Goal: Information Seeking & Learning: Learn about a topic

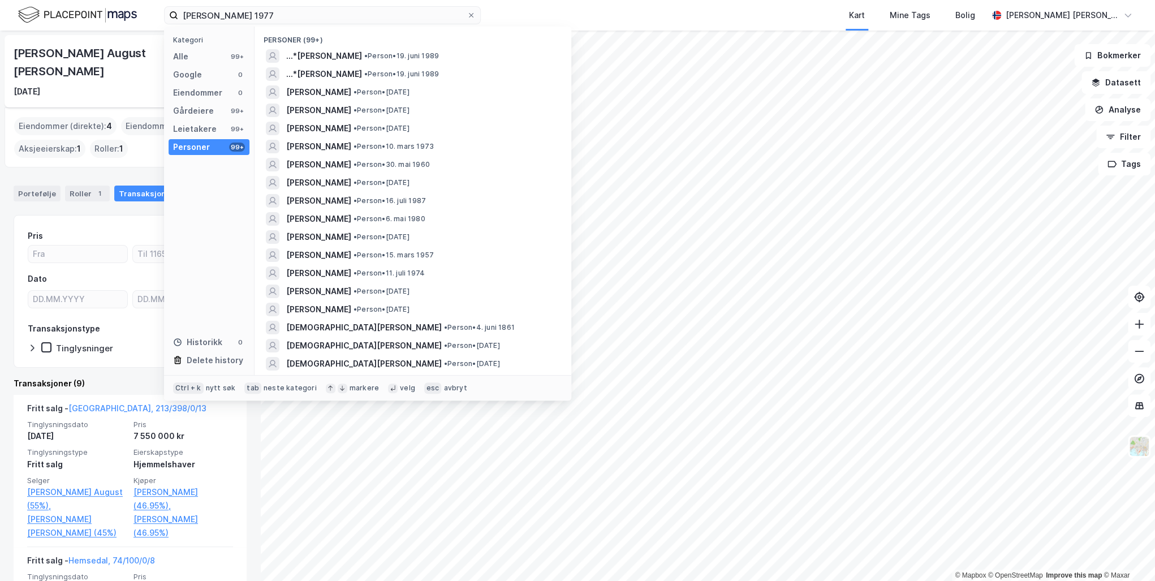
scroll to position [62, 0]
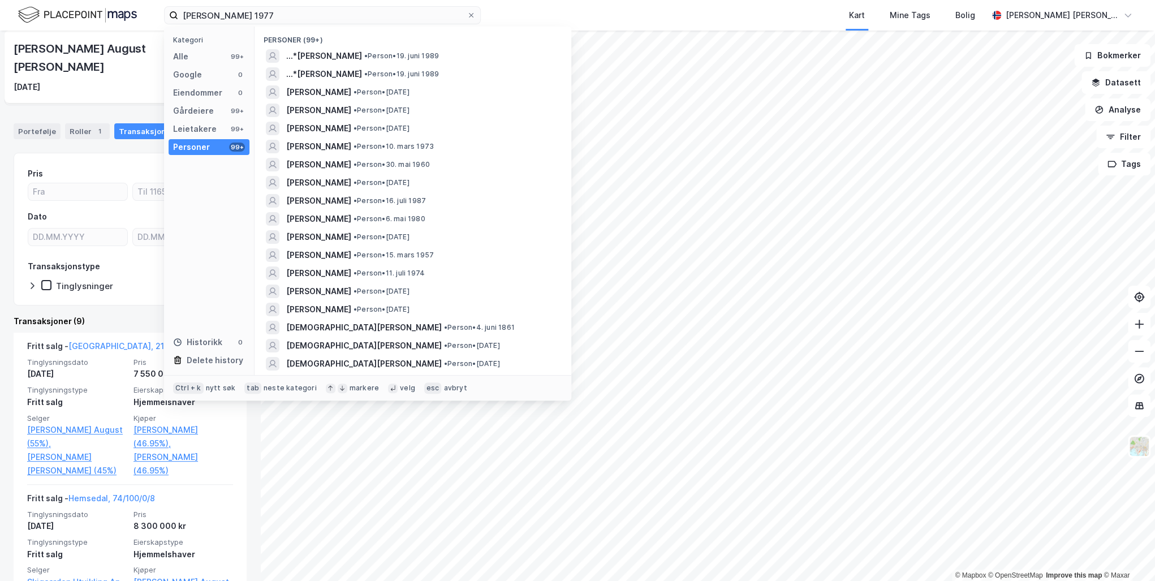
click at [0, 0] on html "kristin ruud 1977 Kategori Alle 99+ Google 0 Eiendommer 0 Gårdeiere 99+ Leietak…" at bounding box center [577, 290] width 1155 height 581
type input "[PERSON_NAME] [PERSON_NAME]"
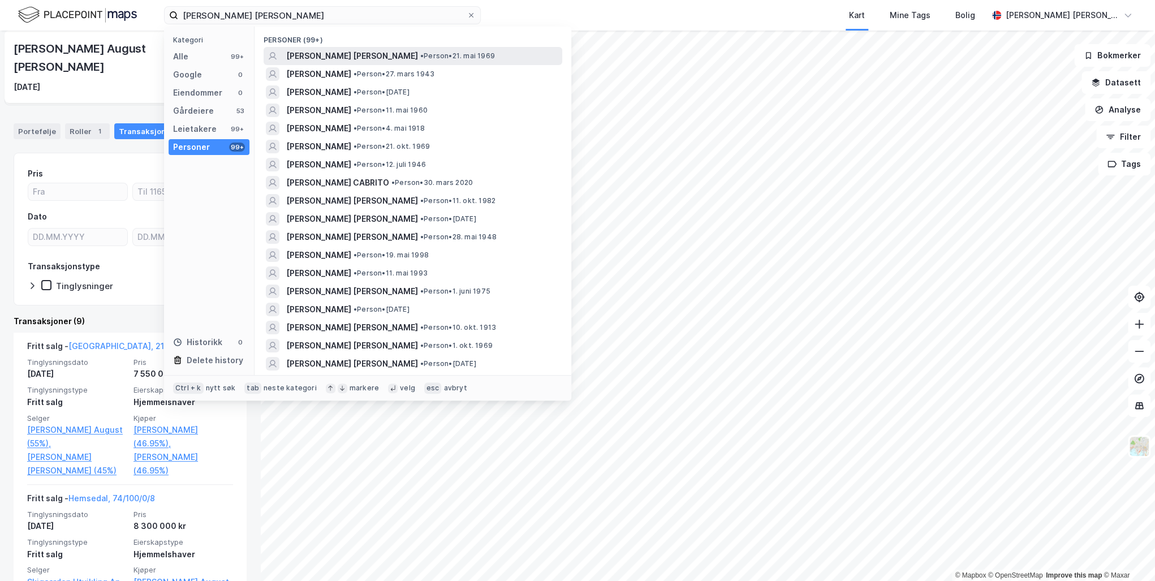
click at [344, 55] on span "[PERSON_NAME] [PERSON_NAME]" at bounding box center [352, 56] width 132 height 14
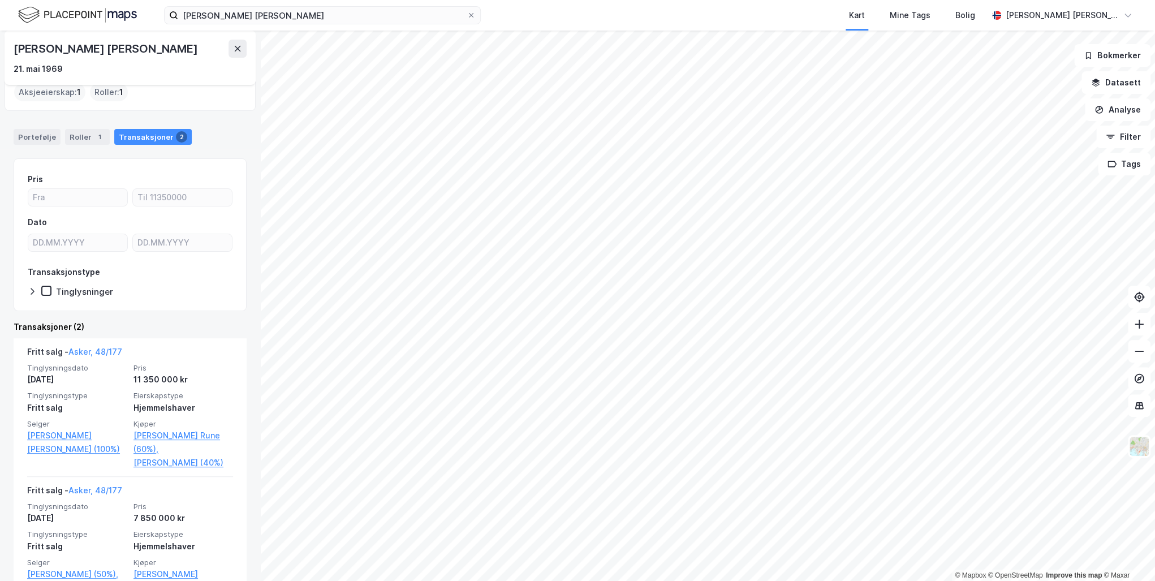
scroll to position [58, 0]
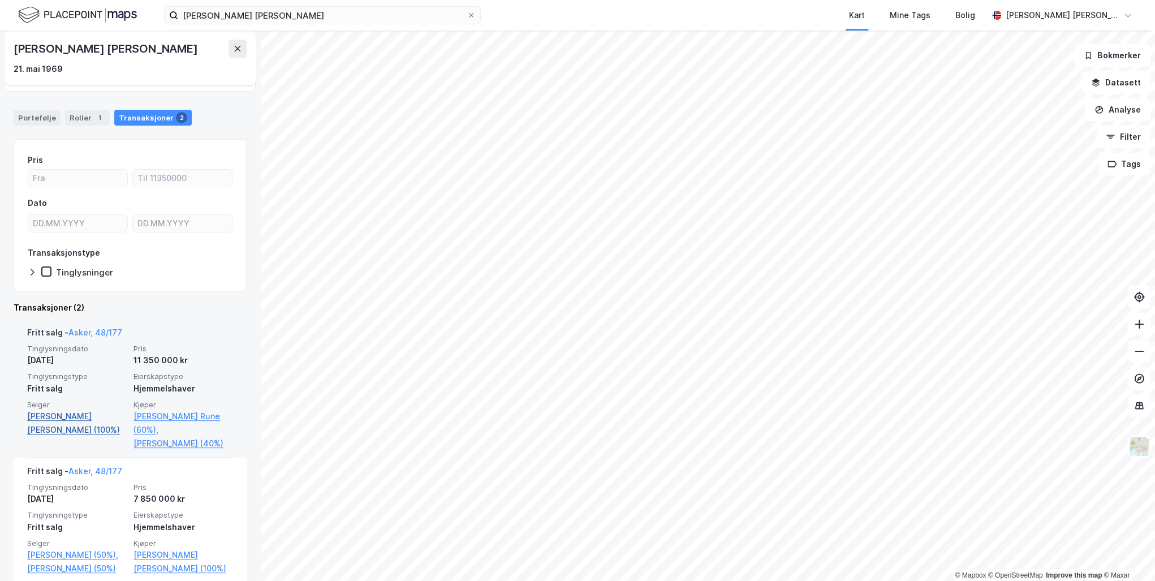
click at [75, 414] on link "[PERSON_NAME] [PERSON_NAME] (100%)" at bounding box center [77, 423] width 100 height 27
click at [102, 329] on link "Asker, 48/177" at bounding box center [95, 333] width 54 height 10
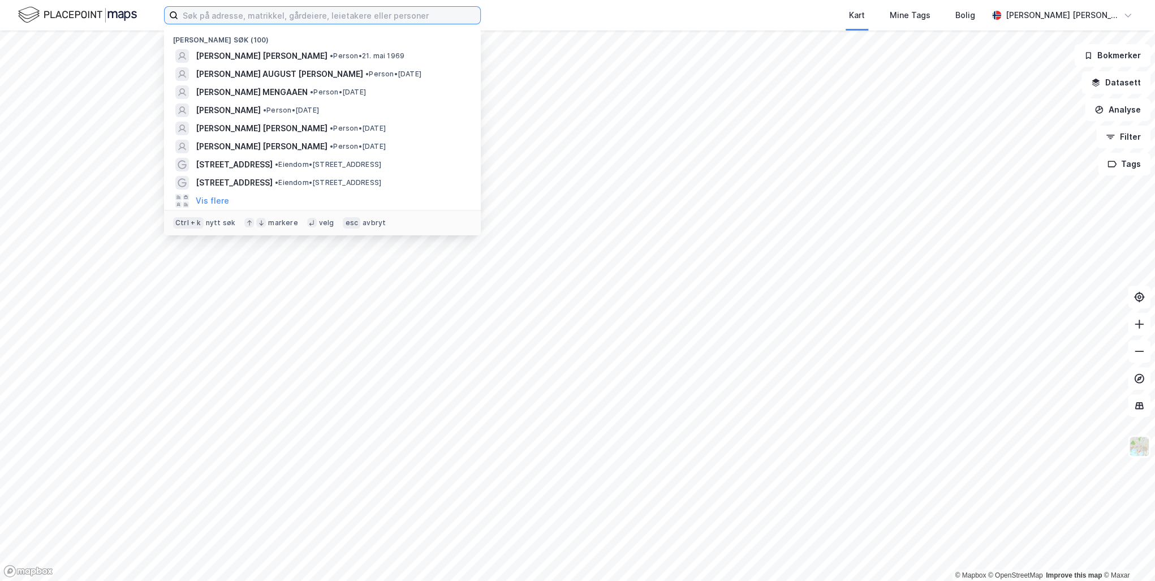
click at [227, 22] on input at bounding box center [329, 15] width 302 height 17
click at [250, 55] on span "[PERSON_NAME] [PERSON_NAME]" at bounding box center [262, 56] width 132 height 14
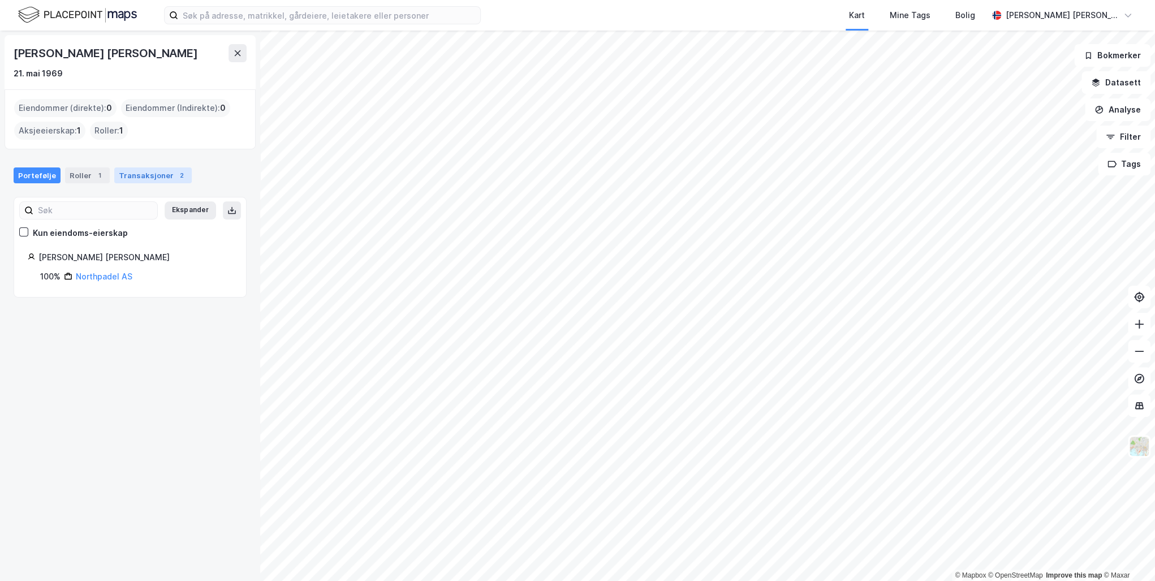
click at [140, 170] on div "Transaksjoner 2" at bounding box center [152, 175] width 77 height 16
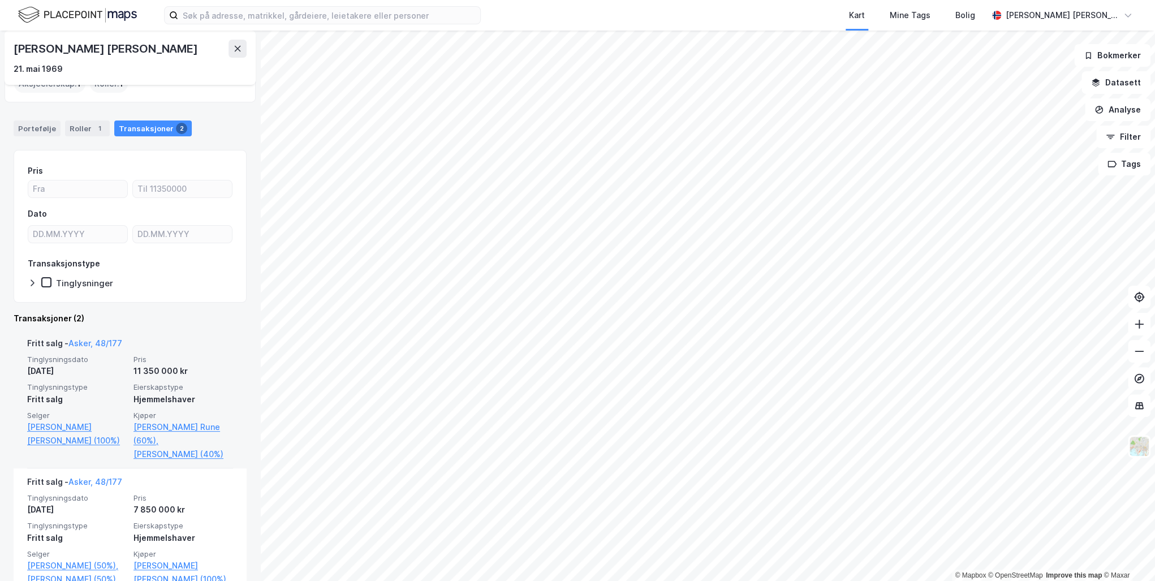
scroll to position [58, 0]
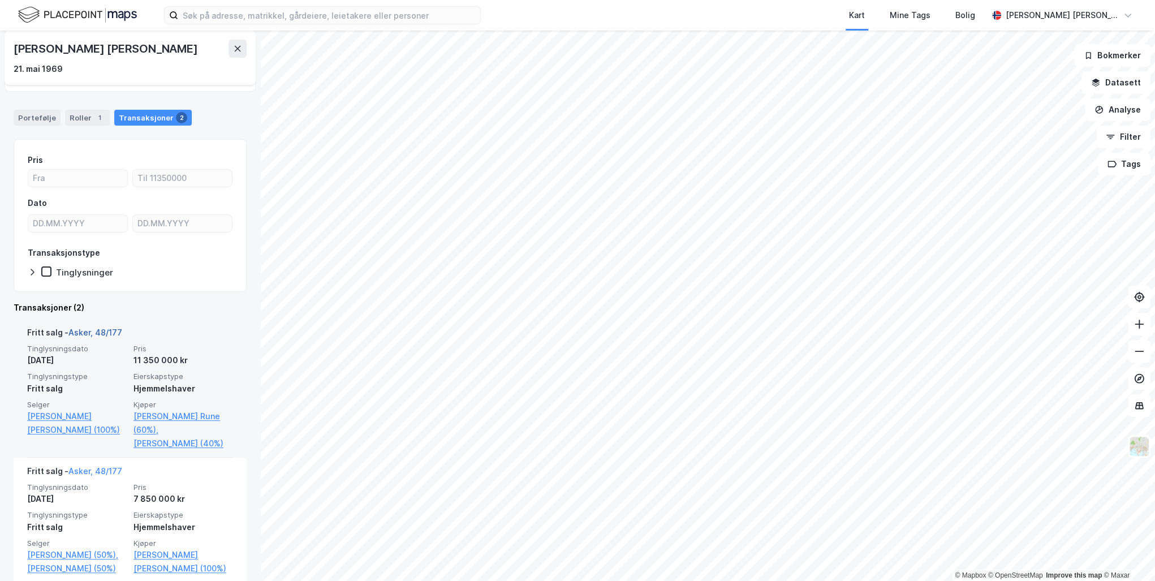
click at [87, 332] on link "Asker, 48/177" at bounding box center [95, 333] width 54 height 10
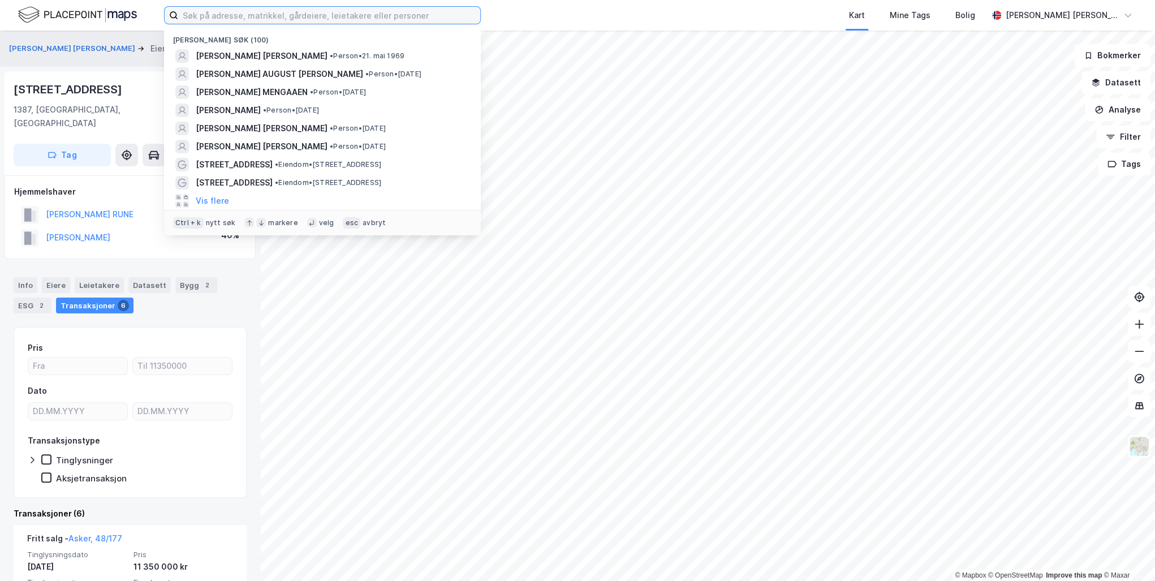
click at [242, 10] on input at bounding box center [329, 15] width 302 height 17
click at [238, 51] on span "[PERSON_NAME] [PERSON_NAME]" at bounding box center [262, 56] width 132 height 14
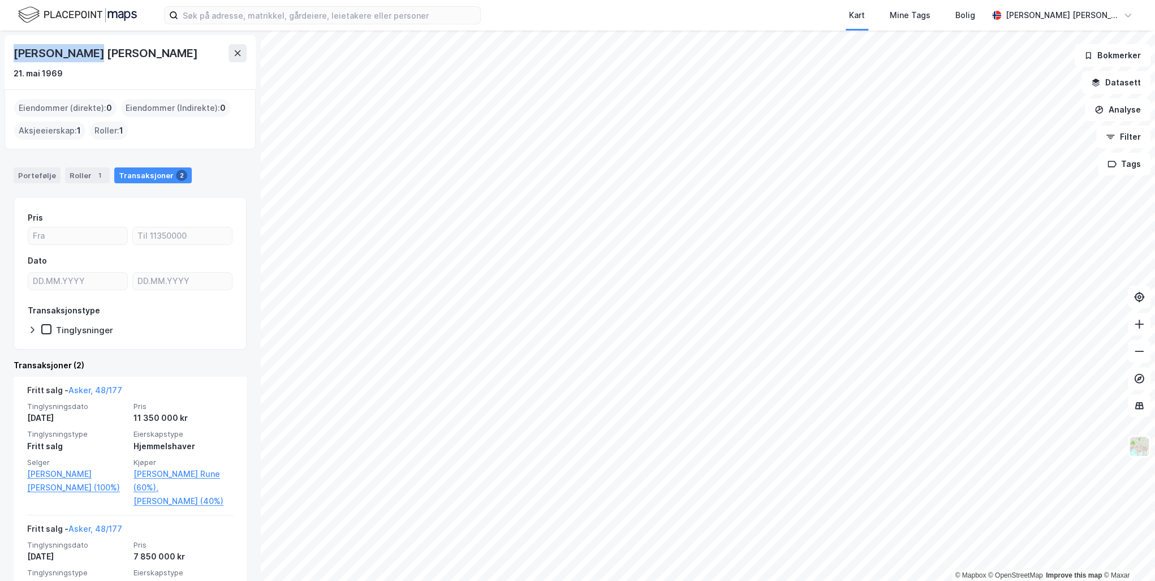
drag, startPoint x: 80, startPoint y: 52, endPoint x: 12, endPoint y: 51, distance: 67.9
click at [12, 51] on div "[PERSON_NAME] [PERSON_NAME] 21. mai 1969" at bounding box center [130, 62] width 251 height 54
drag, startPoint x: 12, startPoint y: 51, endPoint x: 147, endPoint y: 59, distance: 134.8
click at [147, 59] on div "[PERSON_NAME] [PERSON_NAME]" at bounding box center [130, 53] width 233 height 18
drag, startPoint x: 122, startPoint y: 55, endPoint x: 80, endPoint y: 54, distance: 41.9
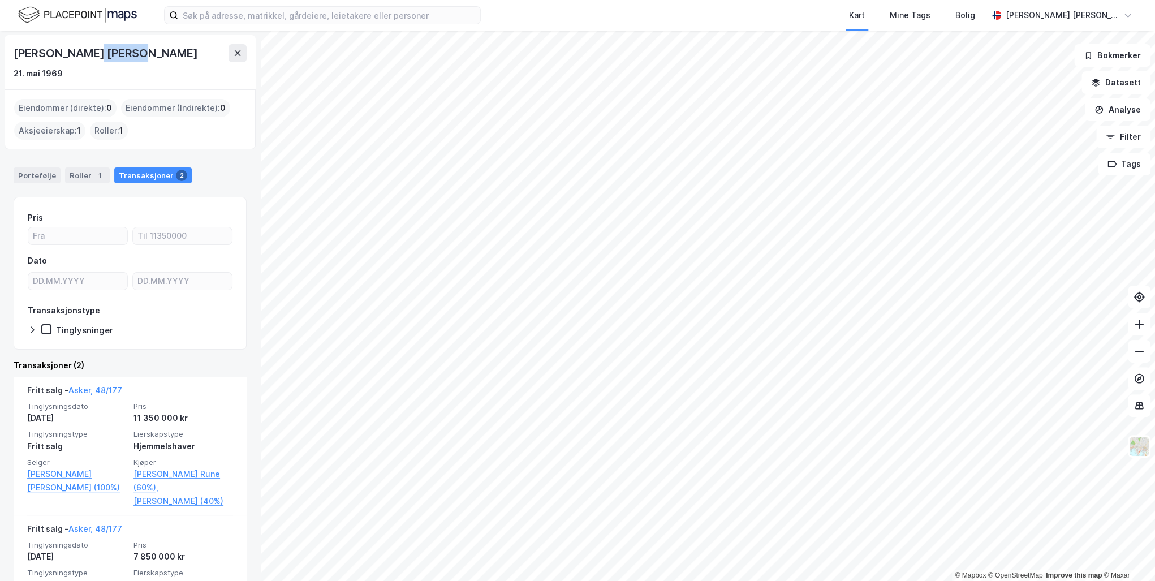
click at [80, 54] on div "[PERSON_NAME] [PERSON_NAME]" at bounding box center [130, 53] width 233 height 18
copy div "Carrizo"
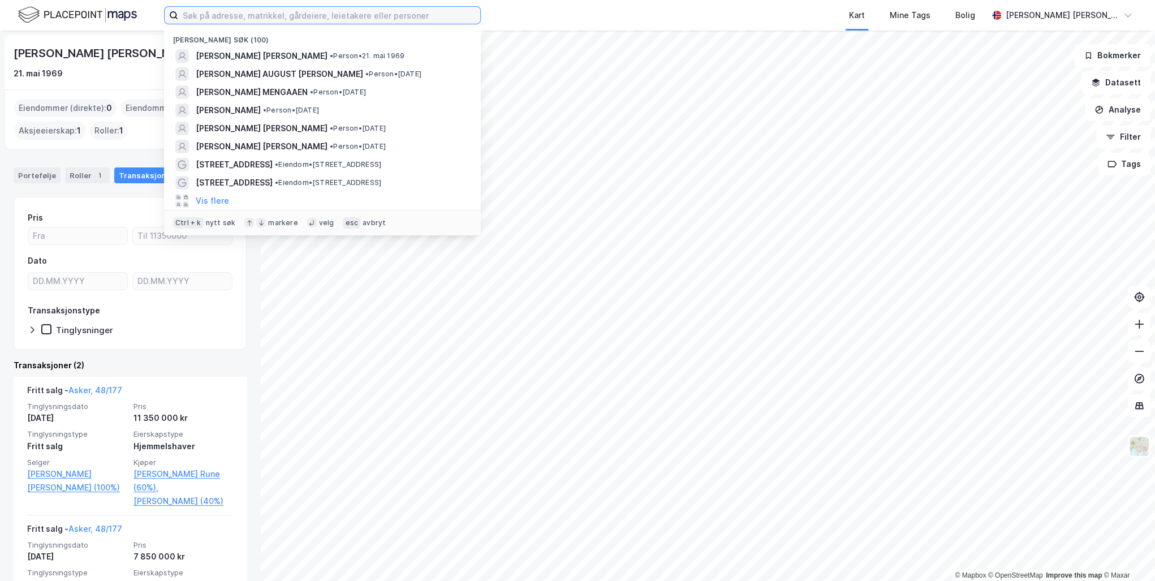
click at [226, 16] on input at bounding box center [329, 15] width 302 height 17
paste input "Carrizo"
type input "Carrizo"
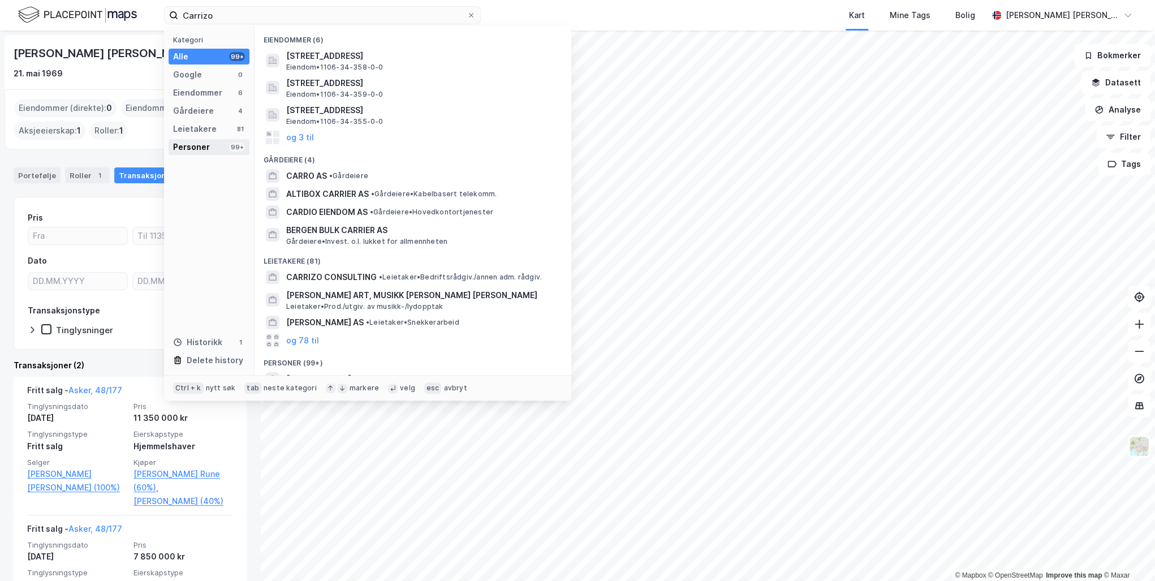
click at [200, 143] on div "Personer" at bounding box center [191, 147] width 37 height 14
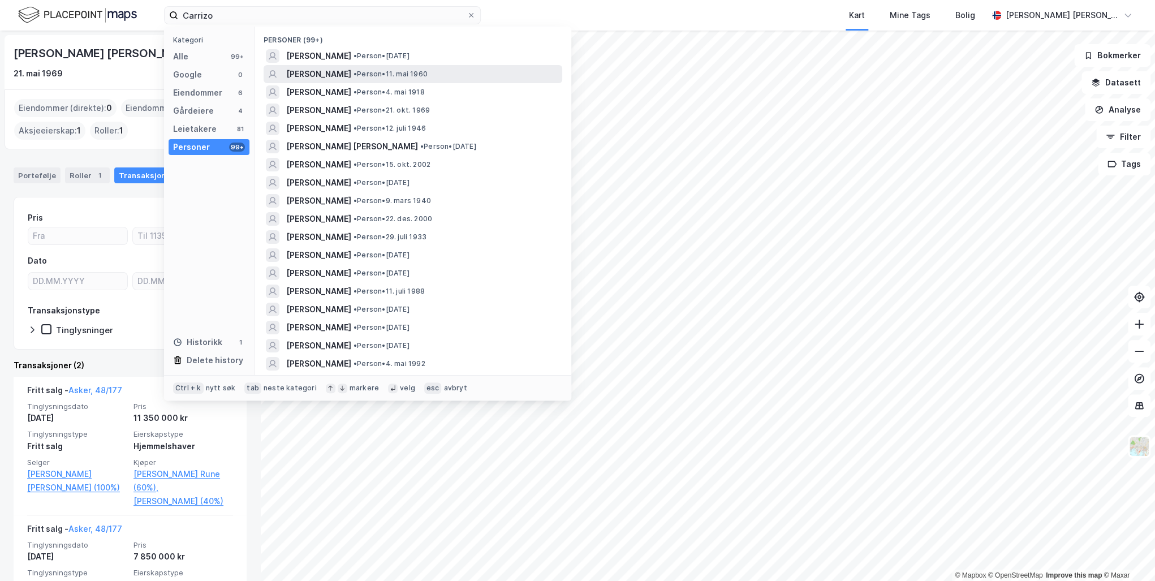
click at [312, 72] on span "[PERSON_NAME]" at bounding box center [318, 74] width 65 height 14
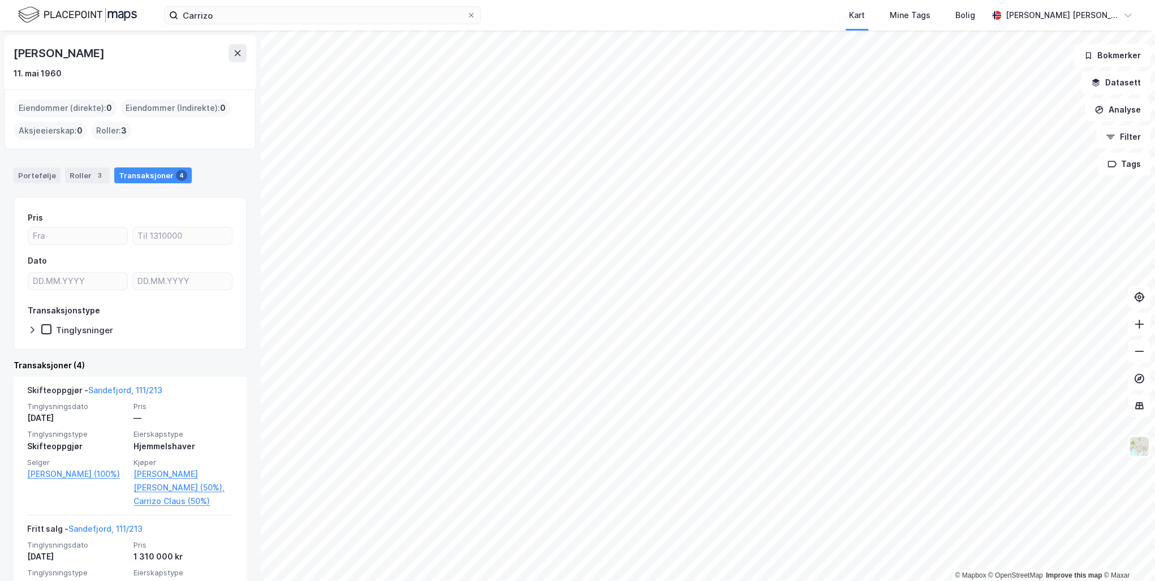
click at [143, 174] on div "Transaksjoner 4" at bounding box center [152, 175] width 77 height 16
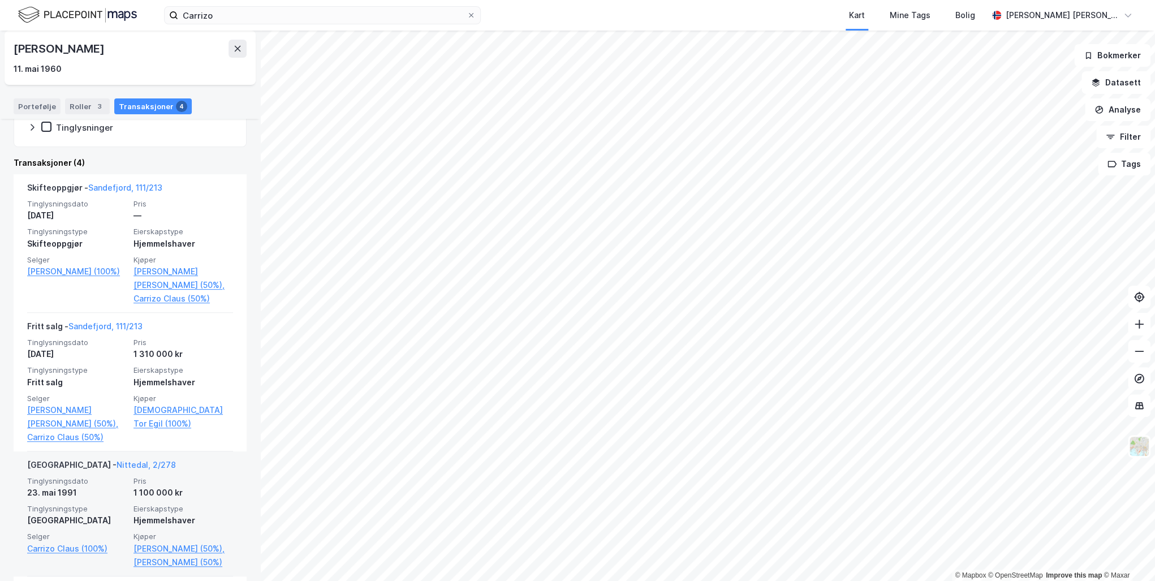
scroll to position [199, 0]
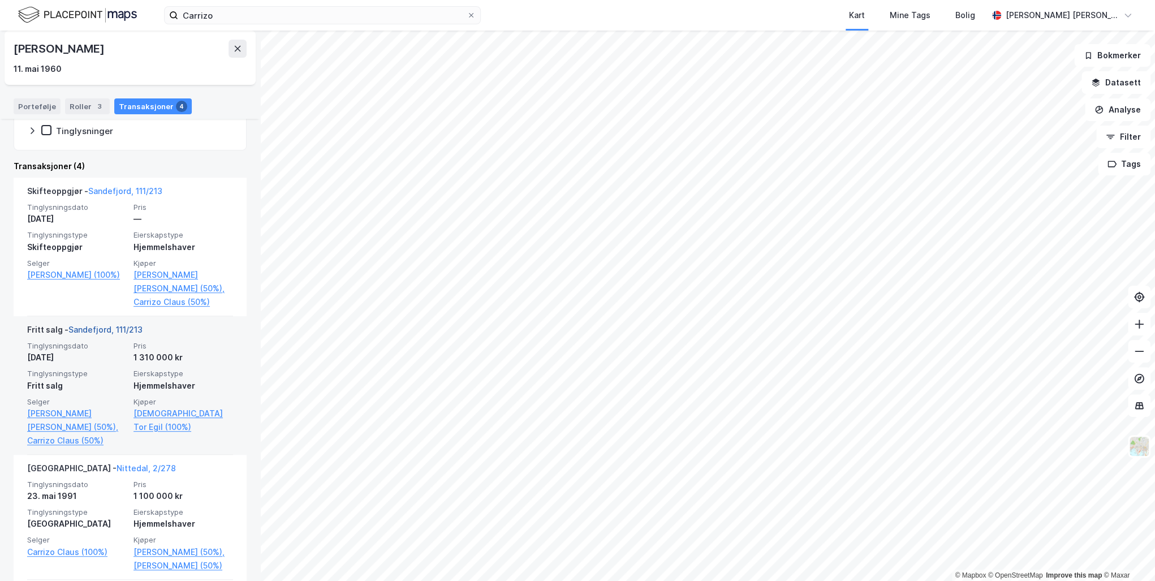
click at [96, 329] on link "Sandefjord, 111/213" at bounding box center [105, 330] width 74 height 10
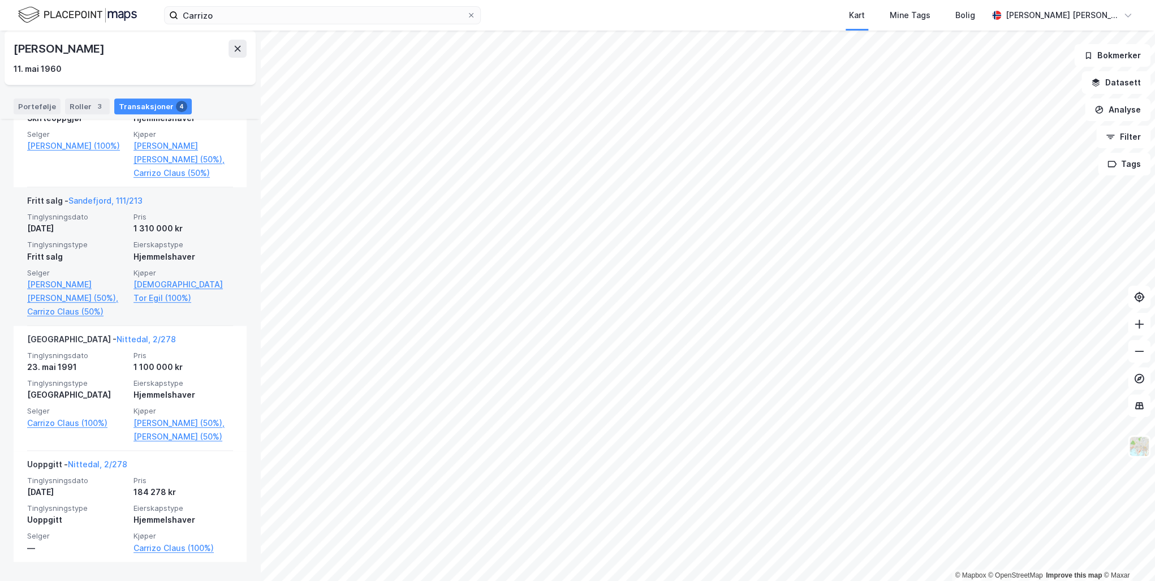
scroll to position [335, 0]
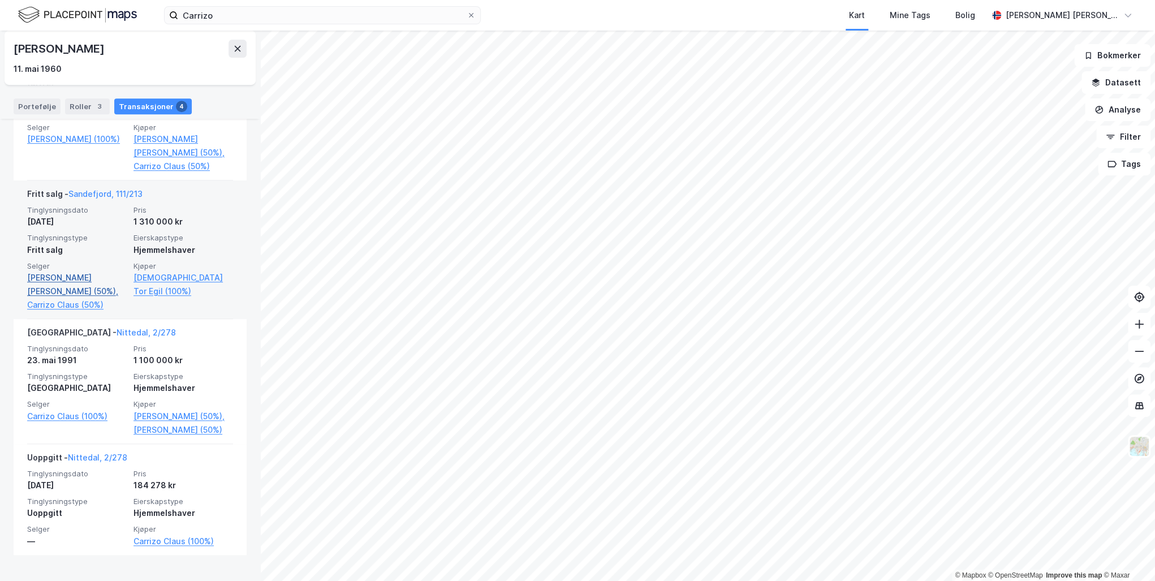
click at [40, 278] on link "[PERSON_NAME] [PERSON_NAME] (50%)," at bounding box center [77, 284] width 100 height 27
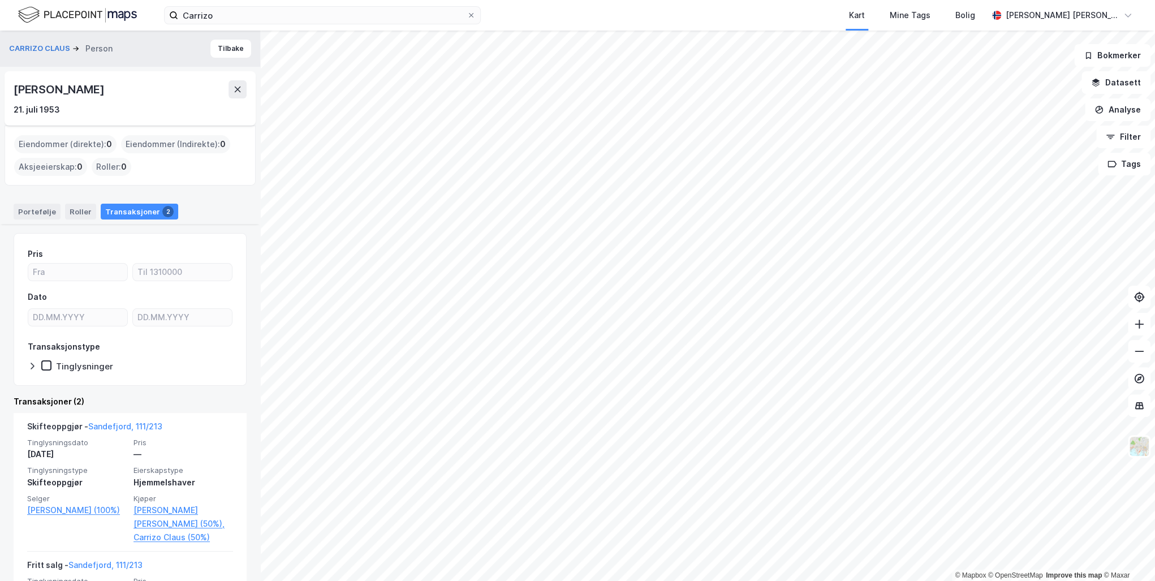
drag, startPoint x: 133, startPoint y: 93, endPoint x: 7, endPoint y: 93, distance: 126.1
click at [7, 93] on div "[PERSON_NAME] 21. [PERSON_NAME] 1953" at bounding box center [130, 98] width 251 height 54
drag, startPoint x: 7, startPoint y: 93, endPoint x: 81, endPoint y: 91, distance: 74.7
copy div "[PERSON_NAME]"
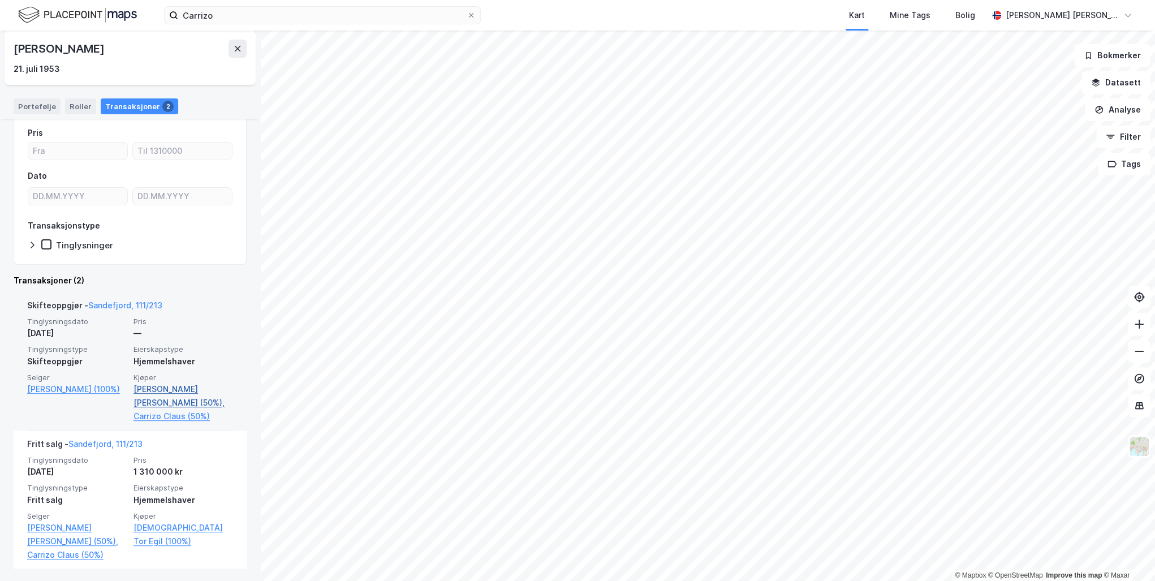
click at [151, 390] on link "[PERSON_NAME] [PERSON_NAME] (50%)," at bounding box center [183, 395] width 100 height 27
click at [141, 389] on link "[PERSON_NAME] [PERSON_NAME] (50%)," at bounding box center [183, 395] width 100 height 27
click at [176, 412] on link "Carrizo Claus (50%)" at bounding box center [183, 417] width 100 height 14
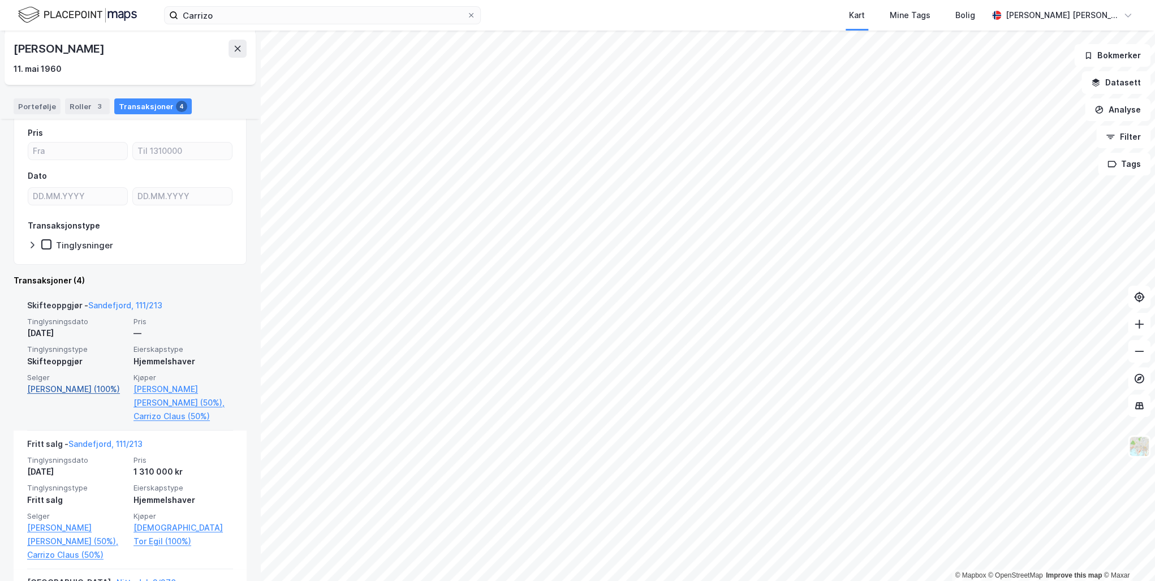
click at [57, 387] on link "[PERSON_NAME] (100%)" at bounding box center [77, 389] width 100 height 14
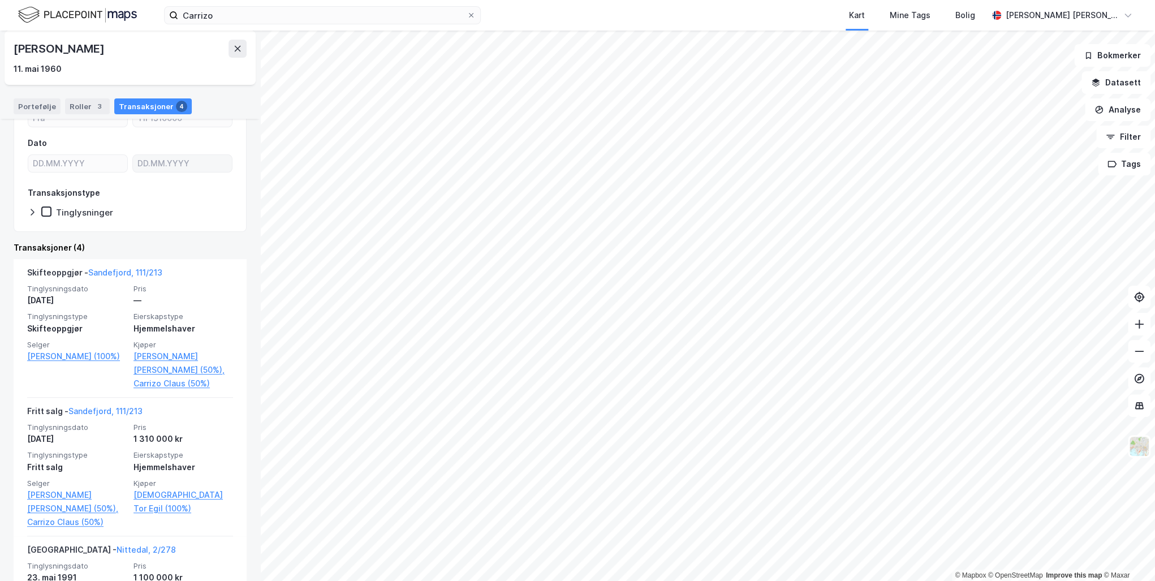
scroll to position [91, 0]
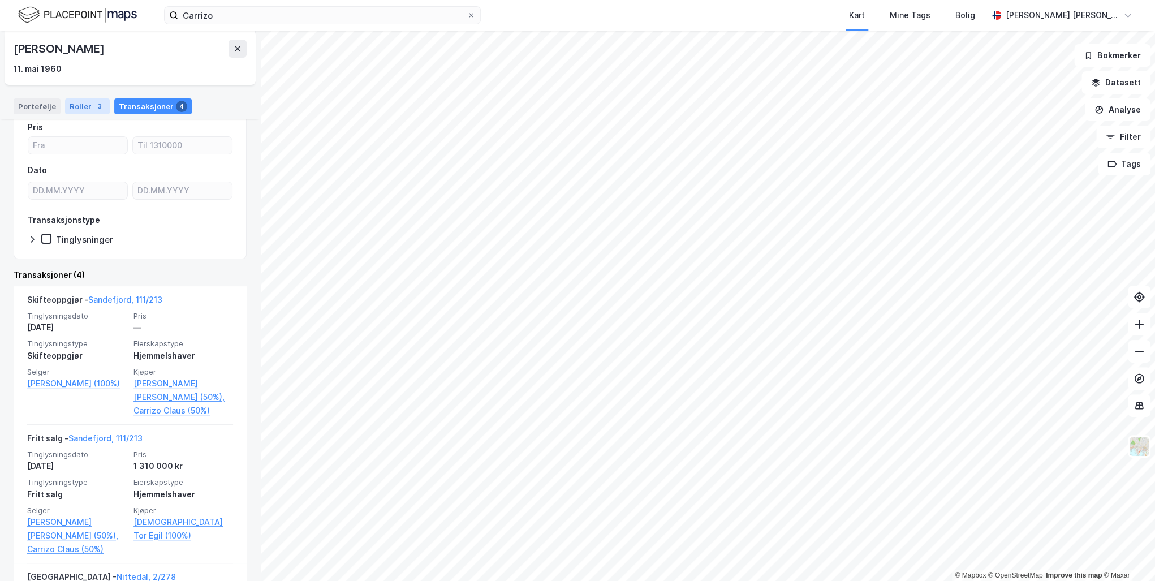
click at [82, 106] on div "Roller 3" at bounding box center [87, 106] width 45 height 16
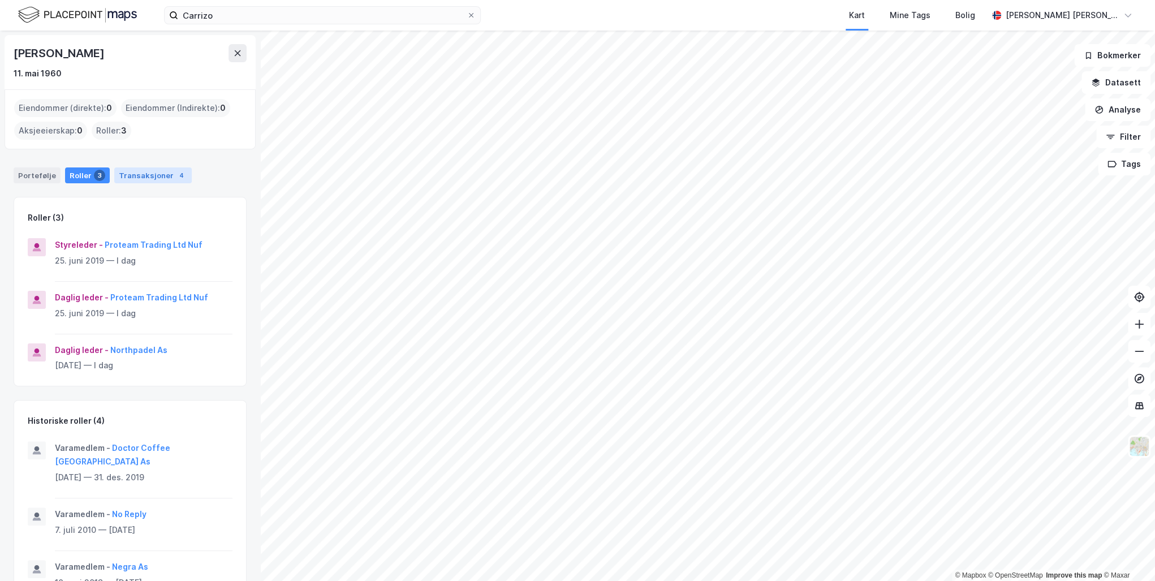
click at [152, 175] on div "Transaksjoner 4" at bounding box center [152, 175] width 77 height 16
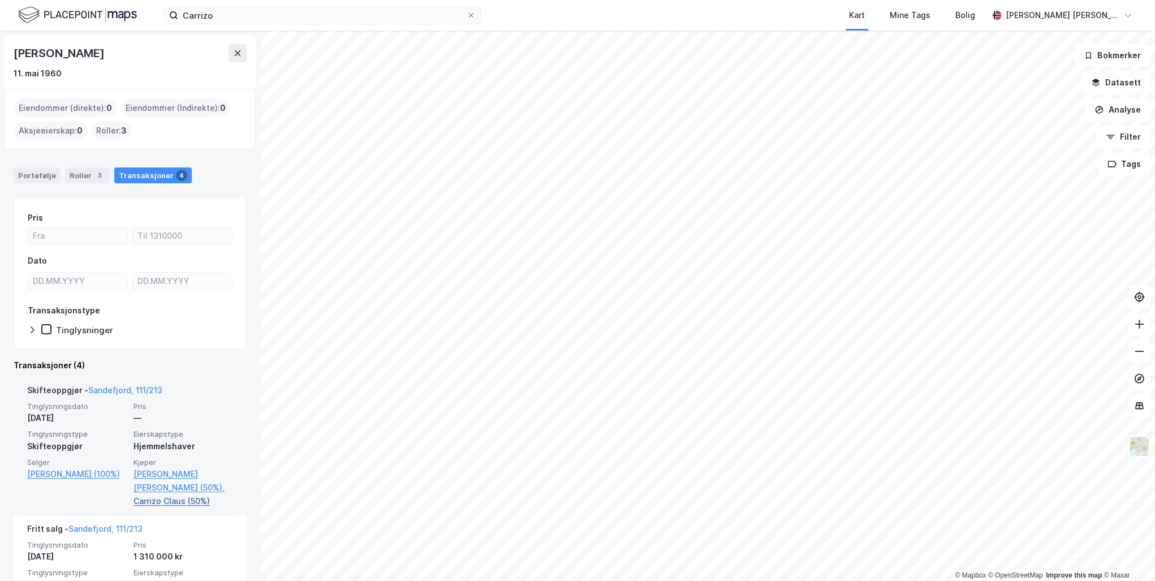
click at [176, 501] on link "Carrizo Claus (50%)" at bounding box center [183, 501] width 100 height 14
click at [162, 500] on link "Carrizo Claus (50%)" at bounding box center [183, 501] width 100 height 14
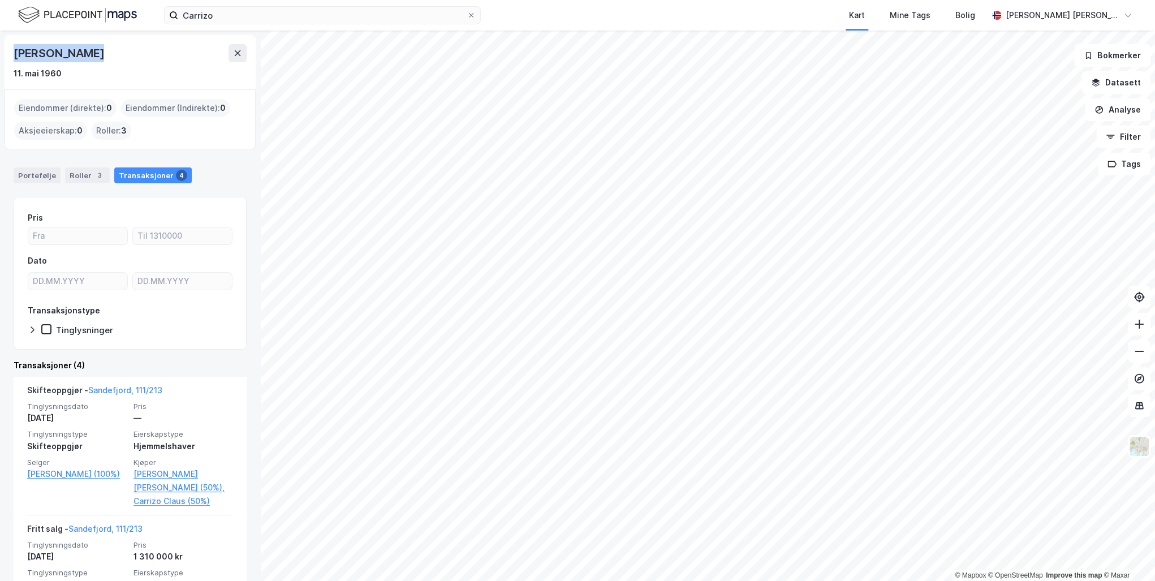
drag, startPoint x: 84, startPoint y: 54, endPoint x: 16, endPoint y: 52, distance: 67.9
click at [16, 52] on div "[PERSON_NAME]" at bounding box center [60, 53] width 93 height 18
drag, startPoint x: 16, startPoint y: 52, endPoint x: 43, endPoint y: 54, distance: 27.2
copy div "[PERSON_NAME]"
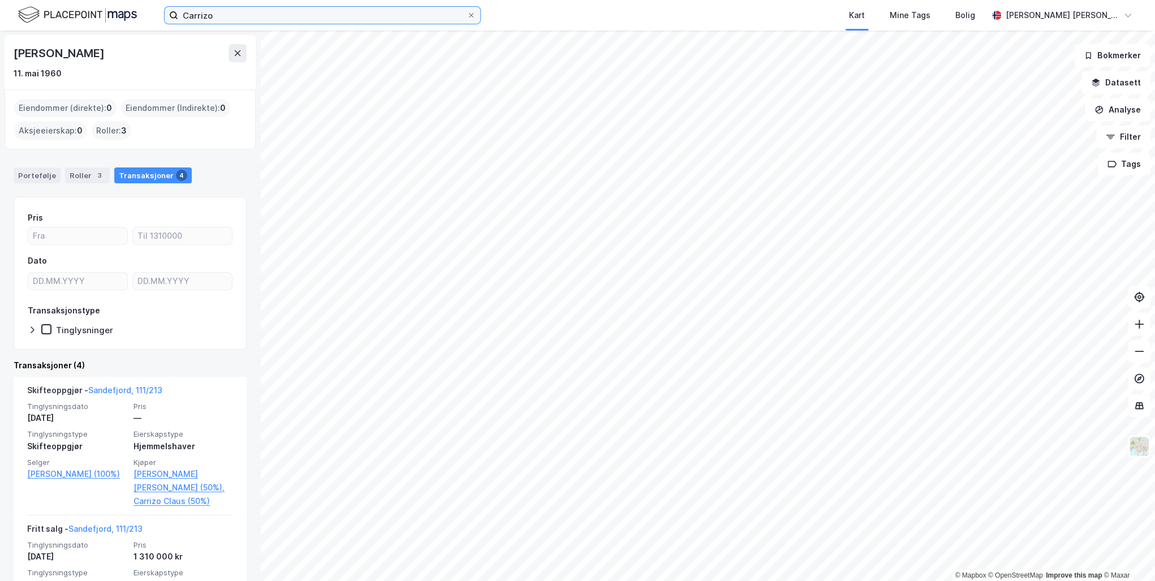
click at [245, 14] on input "Carrizo" at bounding box center [322, 15] width 288 height 17
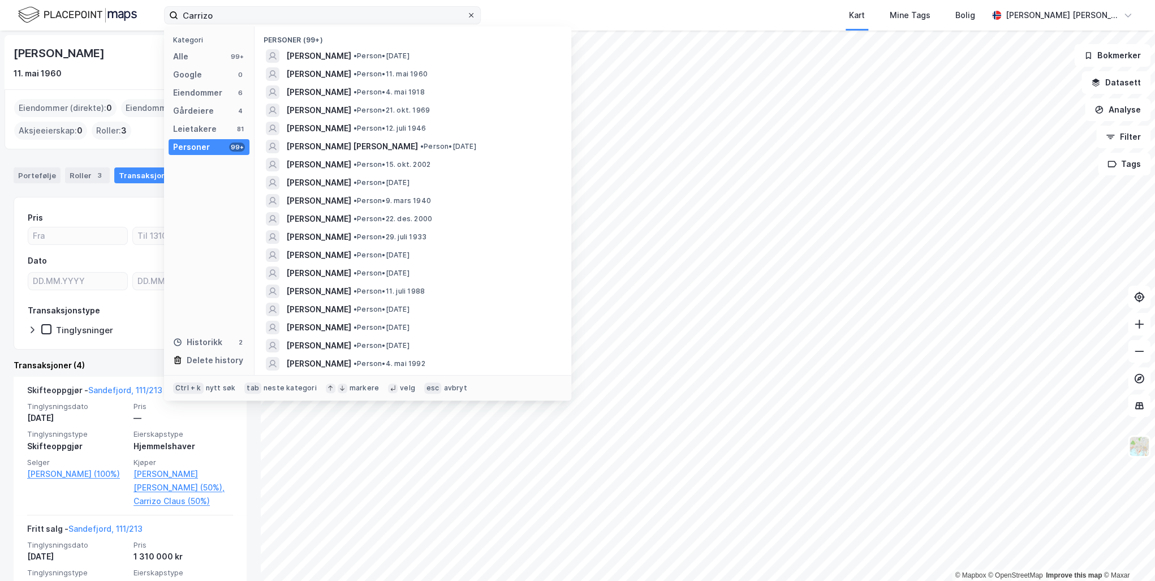
click at [469, 12] on icon at bounding box center [471, 15] width 7 height 7
click at [467, 12] on input "Carrizo" at bounding box center [322, 15] width 288 height 17
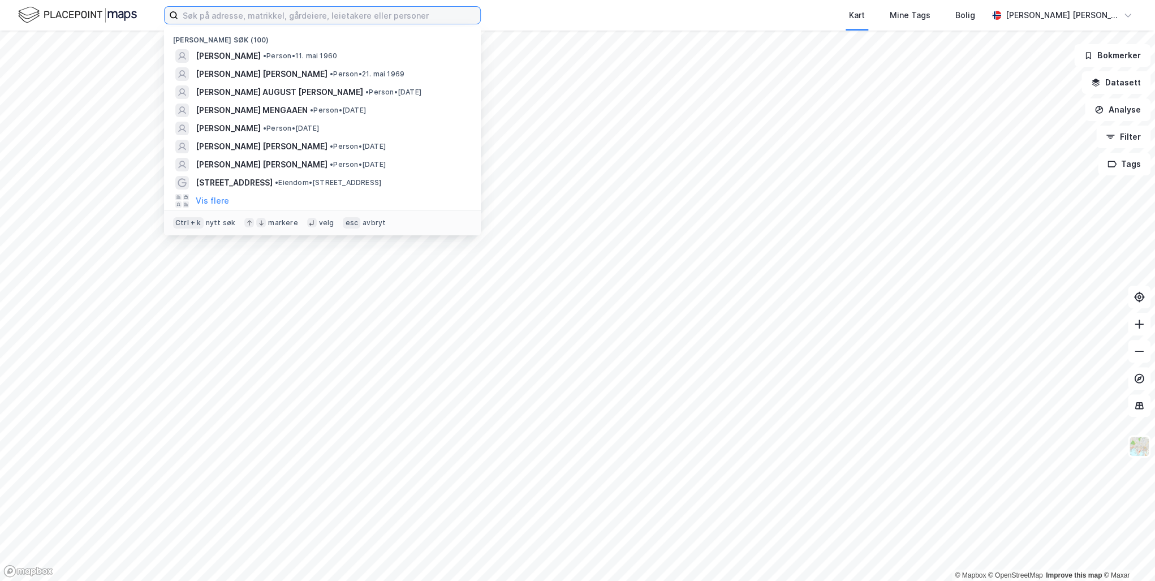
click at [230, 18] on input at bounding box center [329, 15] width 302 height 17
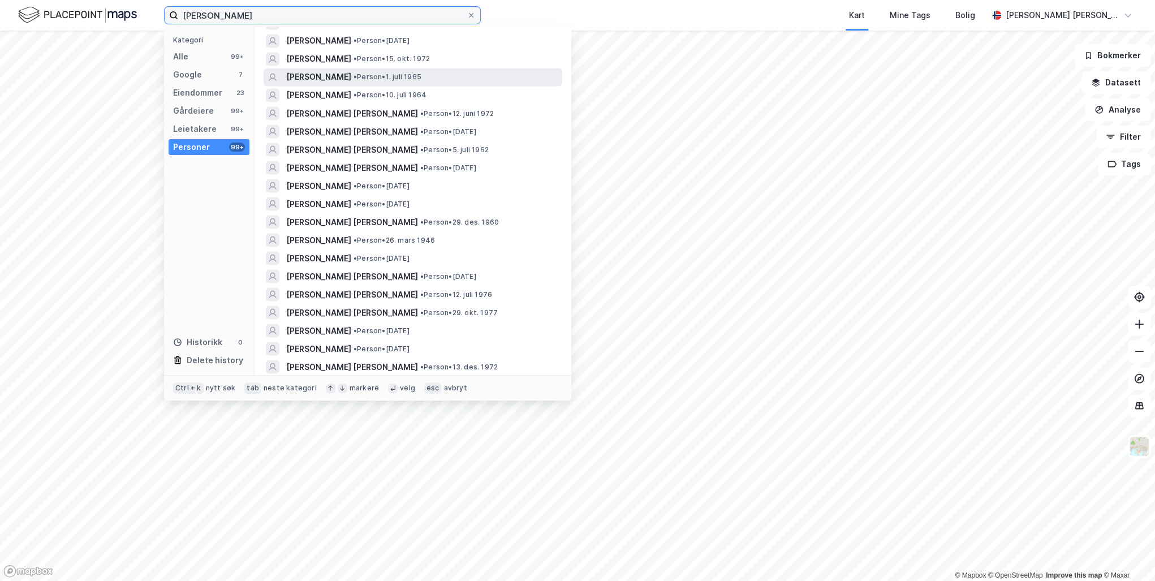
scroll to position [1358, 0]
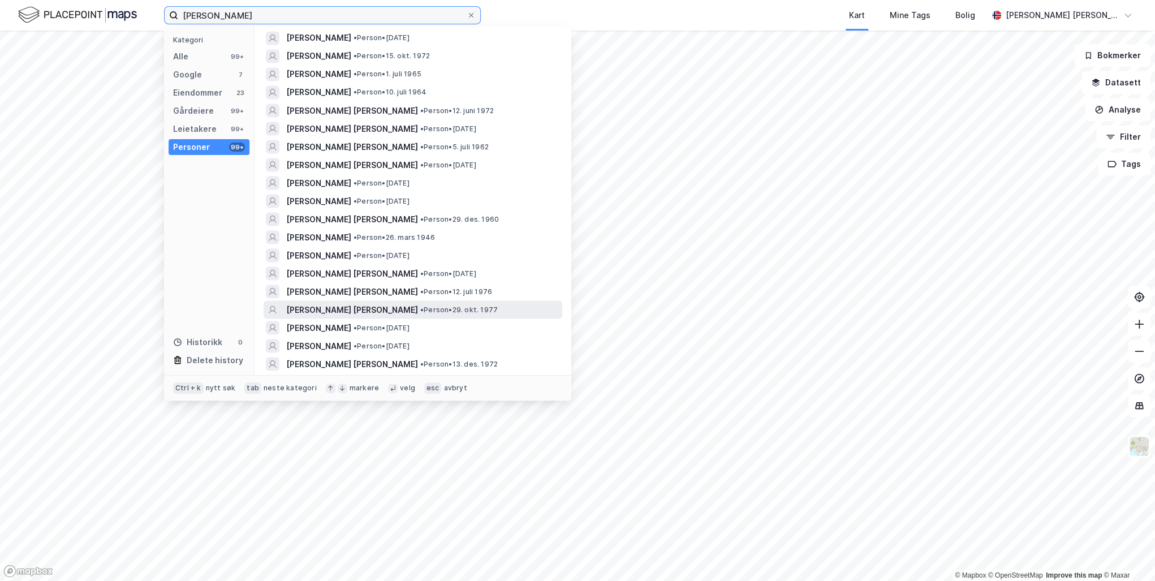
type input "[PERSON_NAME]"
click at [372, 309] on span "[PERSON_NAME] [PERSON_NAME]" at bounding box center [352, 310] width 132 height 14
